Goal: Information Seeking & Learning: Learn about a topic

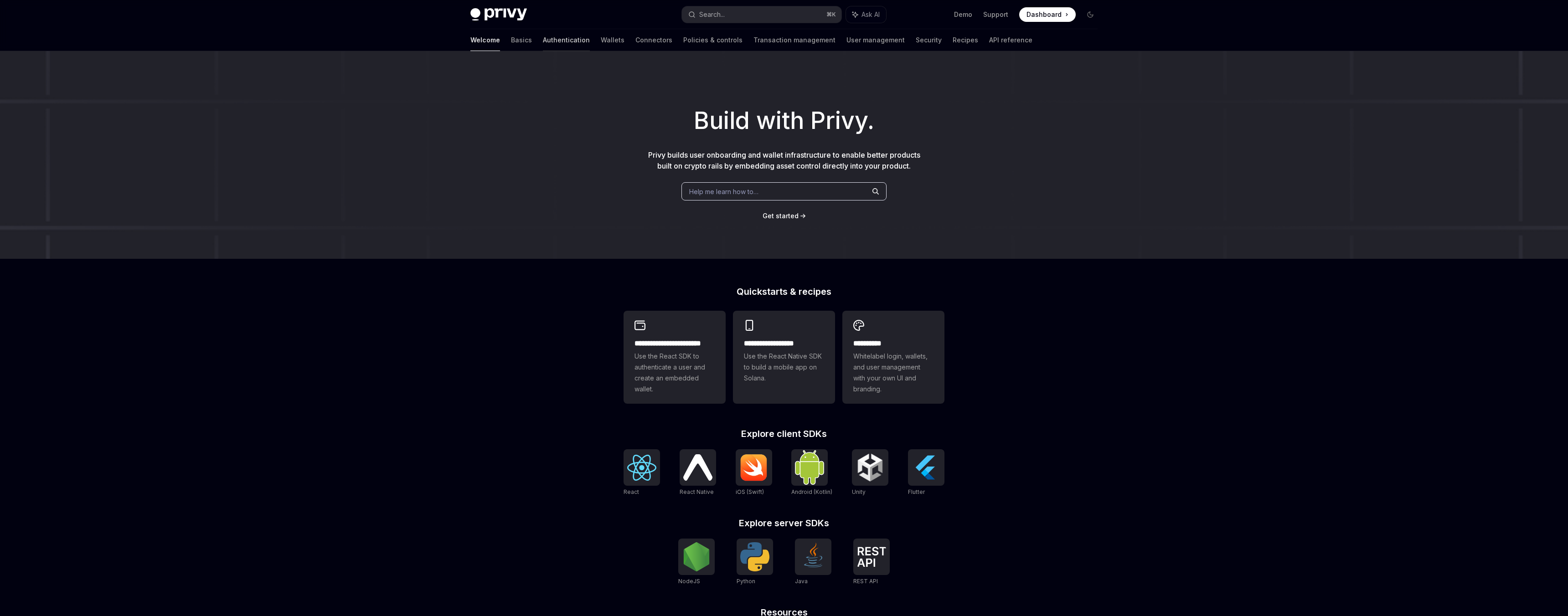
click at [543, 37] on link "Authentication" at bounding box center [566, 40] width 47 height 22
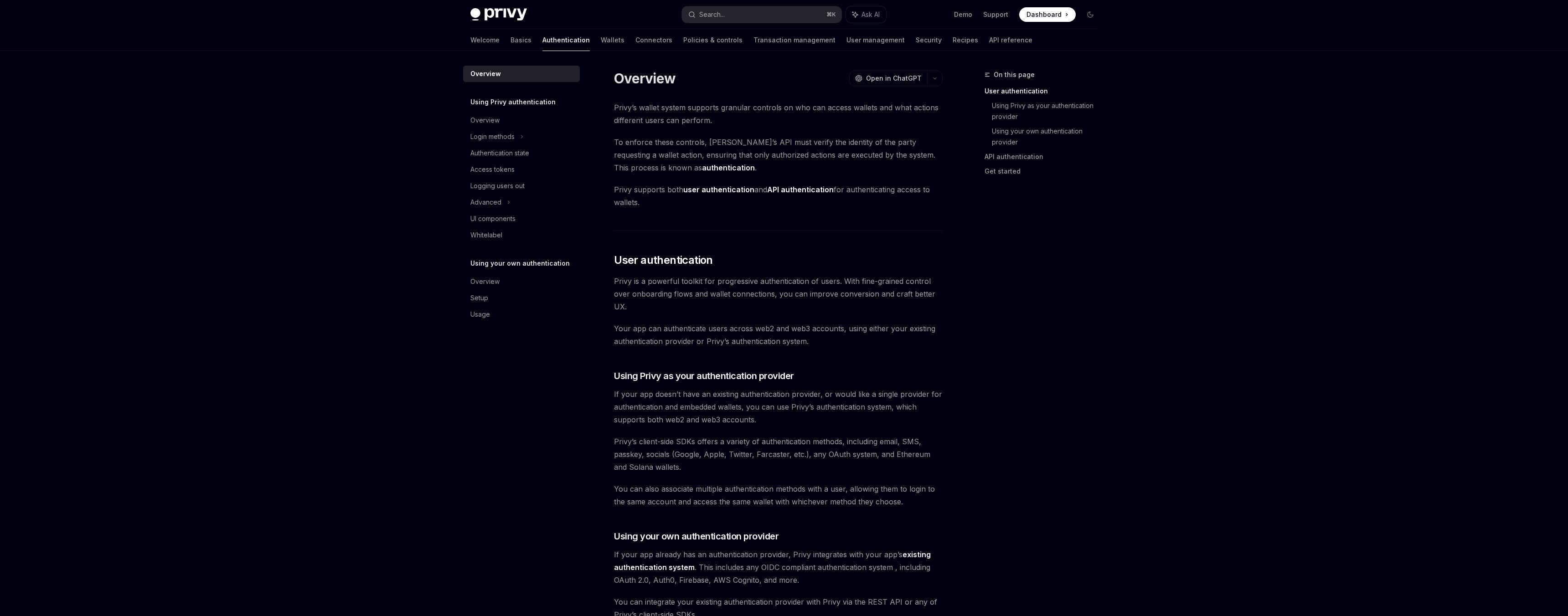
drag, startPoint x: 473, startPoint y: 102, endPoint x: 561, endPoint y: 102, distance: 88.0
click at [561, 102] on div "Using Privy authentication" at bounding box center [522, 102] width 117 height 11
click at [601, 45] on link "Wallets" at bounding box center [612, 40] width 24 height 22
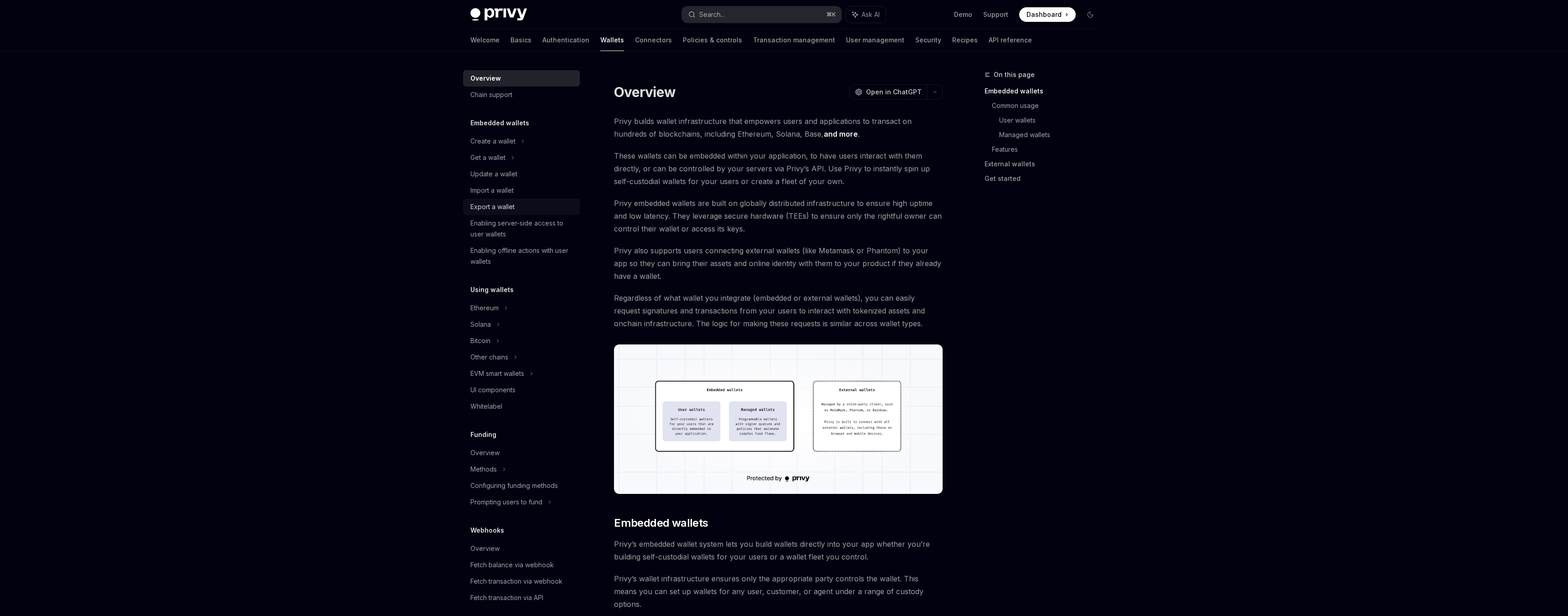
click at [494, 213] on link "Export a wallet" at bounding box center [522, 206] width 117 height 16
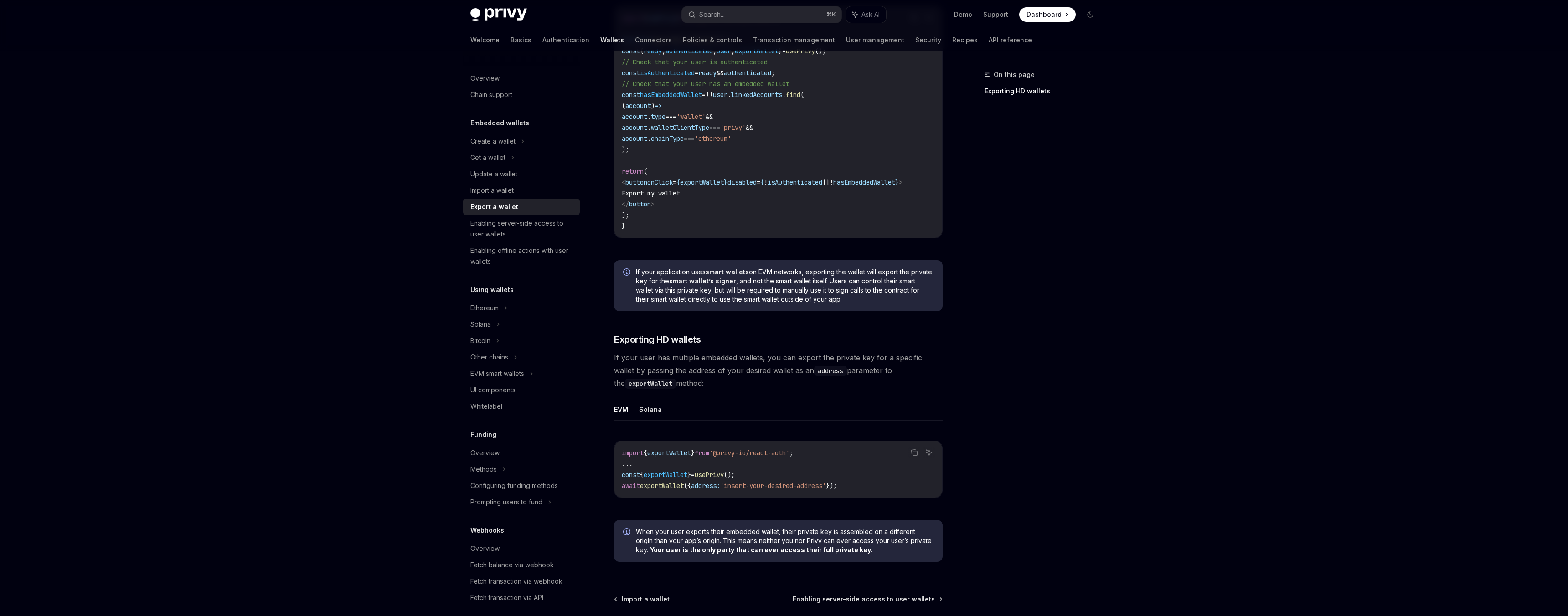
scroll to position [607, 0]
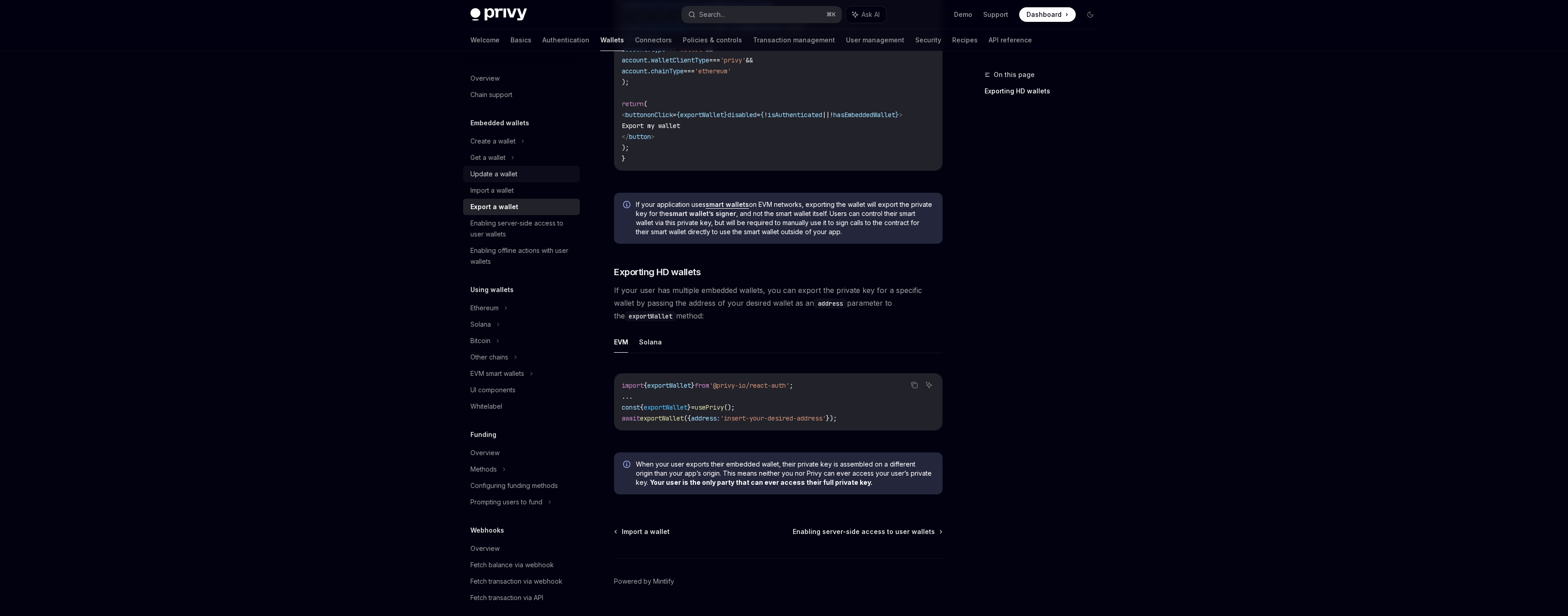
click at [491, 176] on div "Update a wallet" at bounding box center [494, 174] width 47 height 11
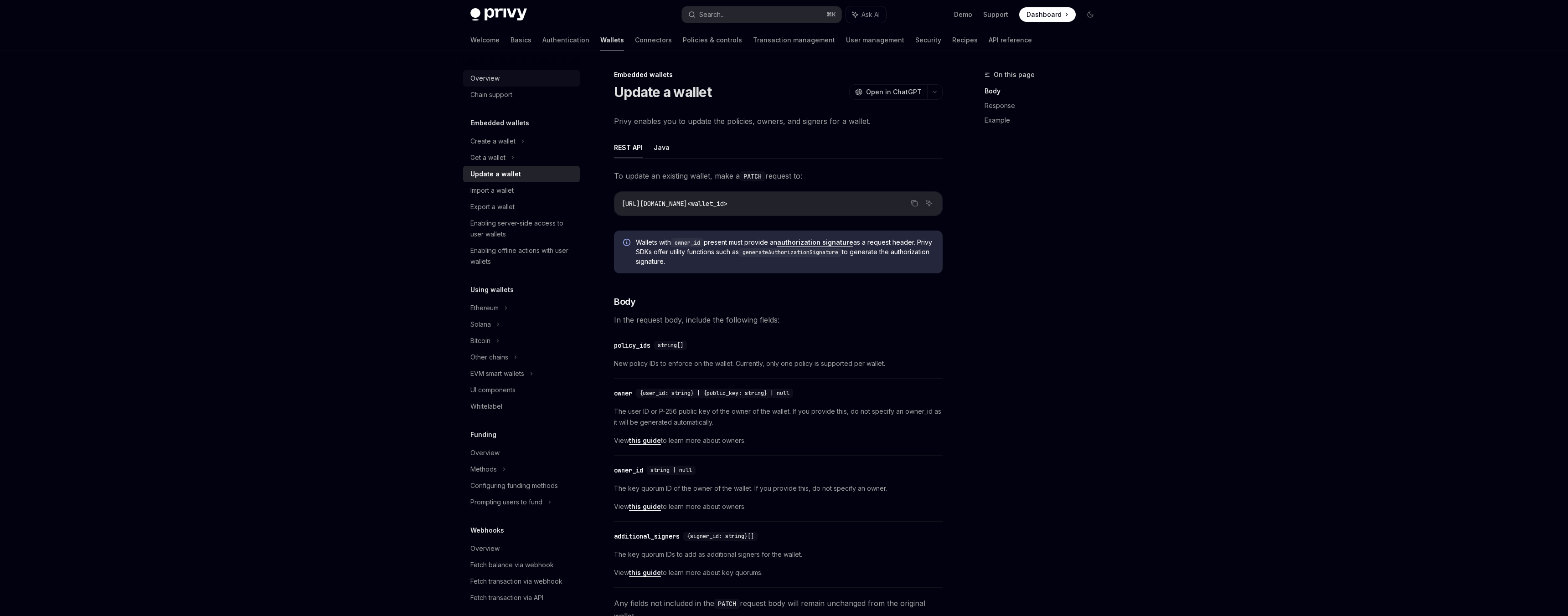
click at [482, 79] on div "Overview" at bounding box center [485, 79] width 29 height 11
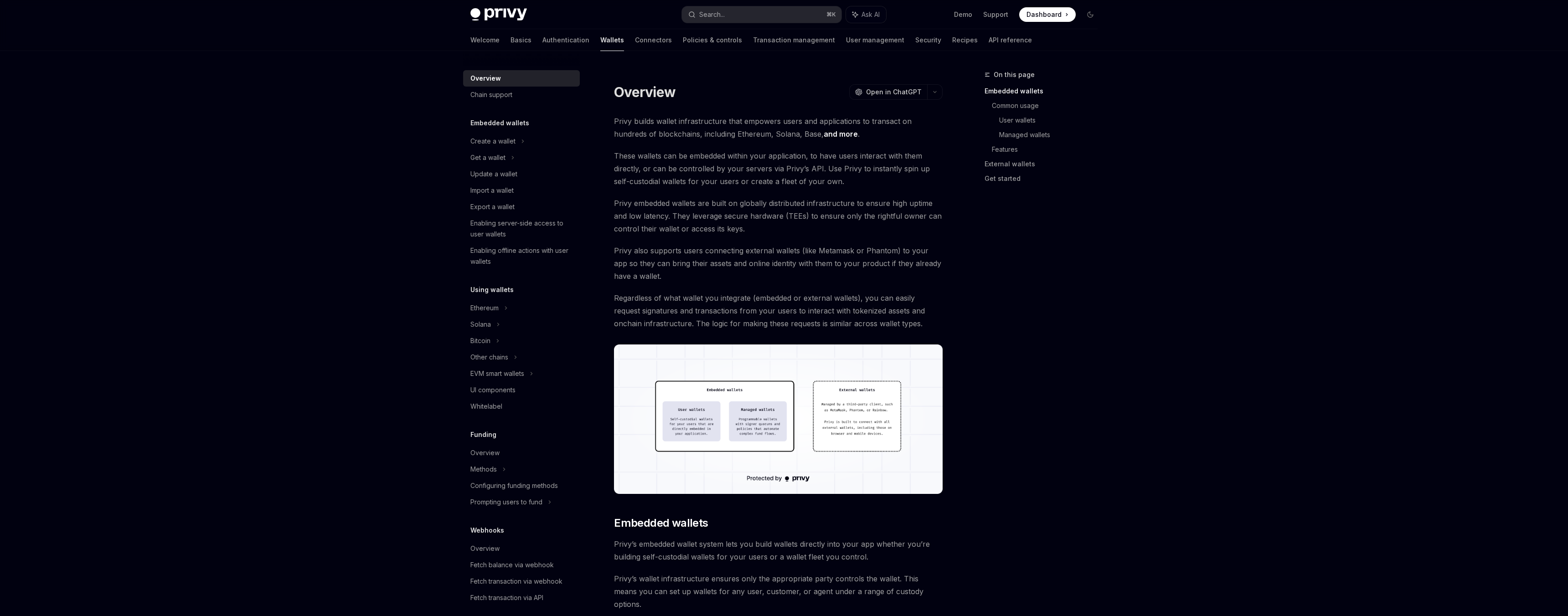
type textarea "*"
